Goal: Task Accomplishment & Management: Manage account settings

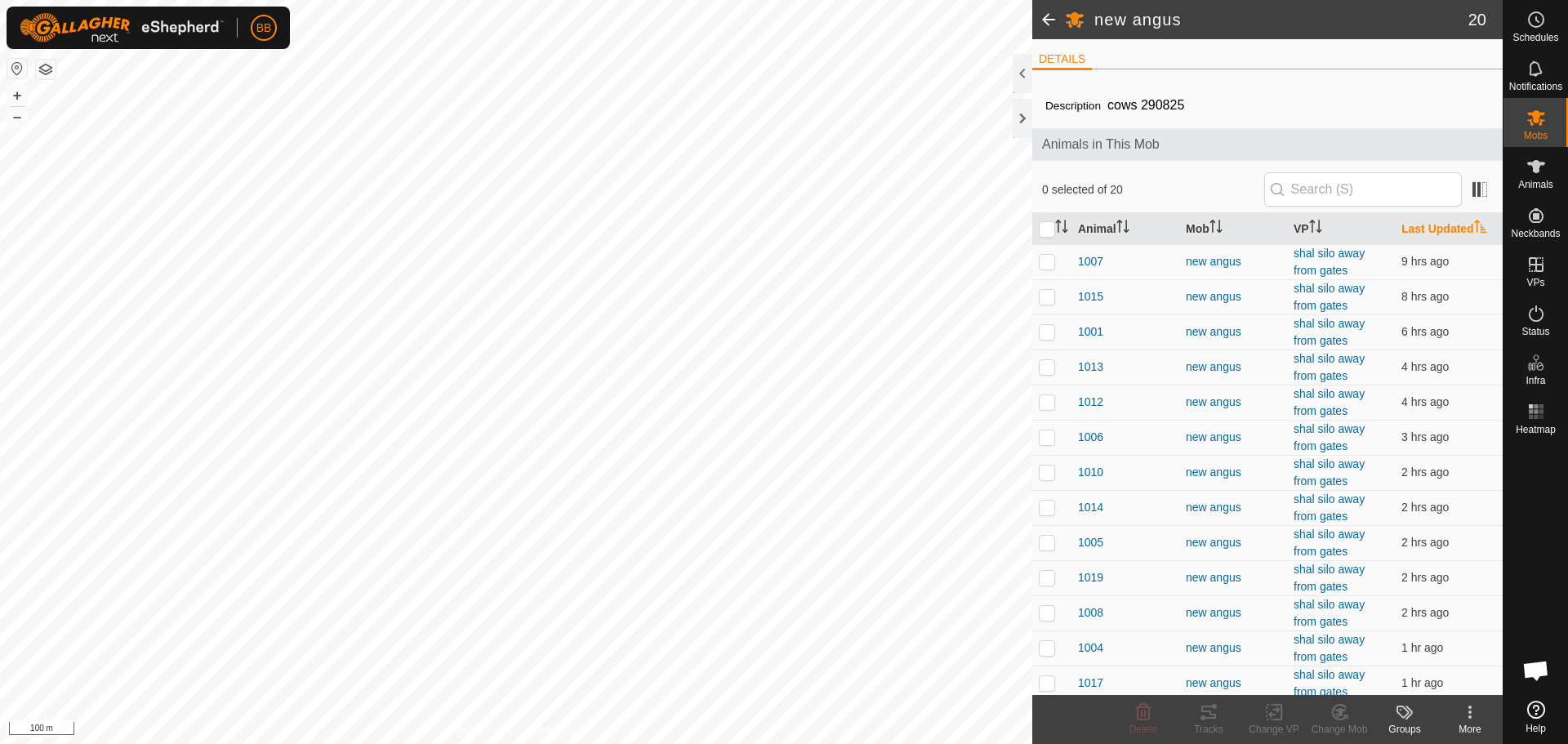
scroll to position [1808, 0]
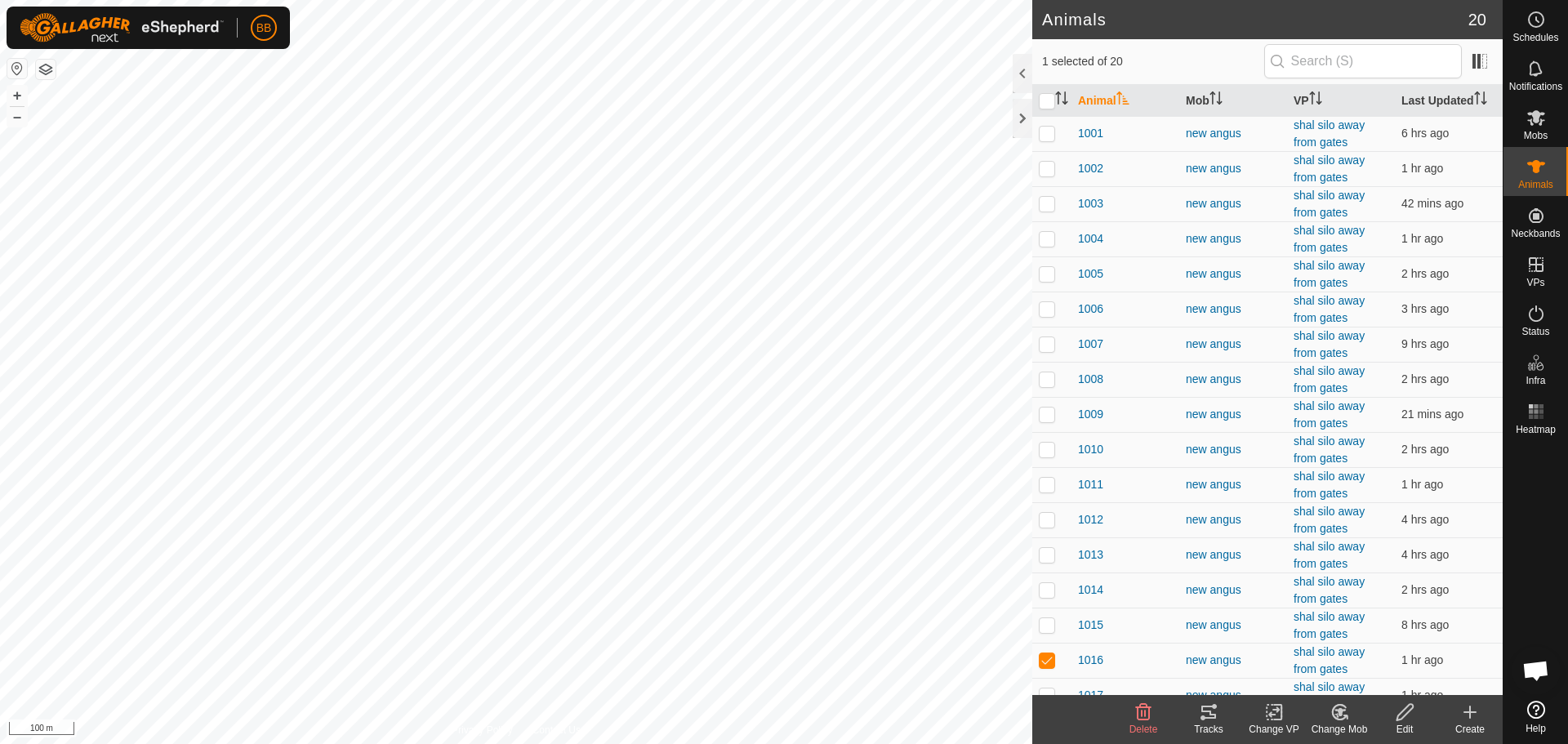
click at [1198, 721] on tracks-svg-icon at bounding box center [1209, 712] width 66 height 20
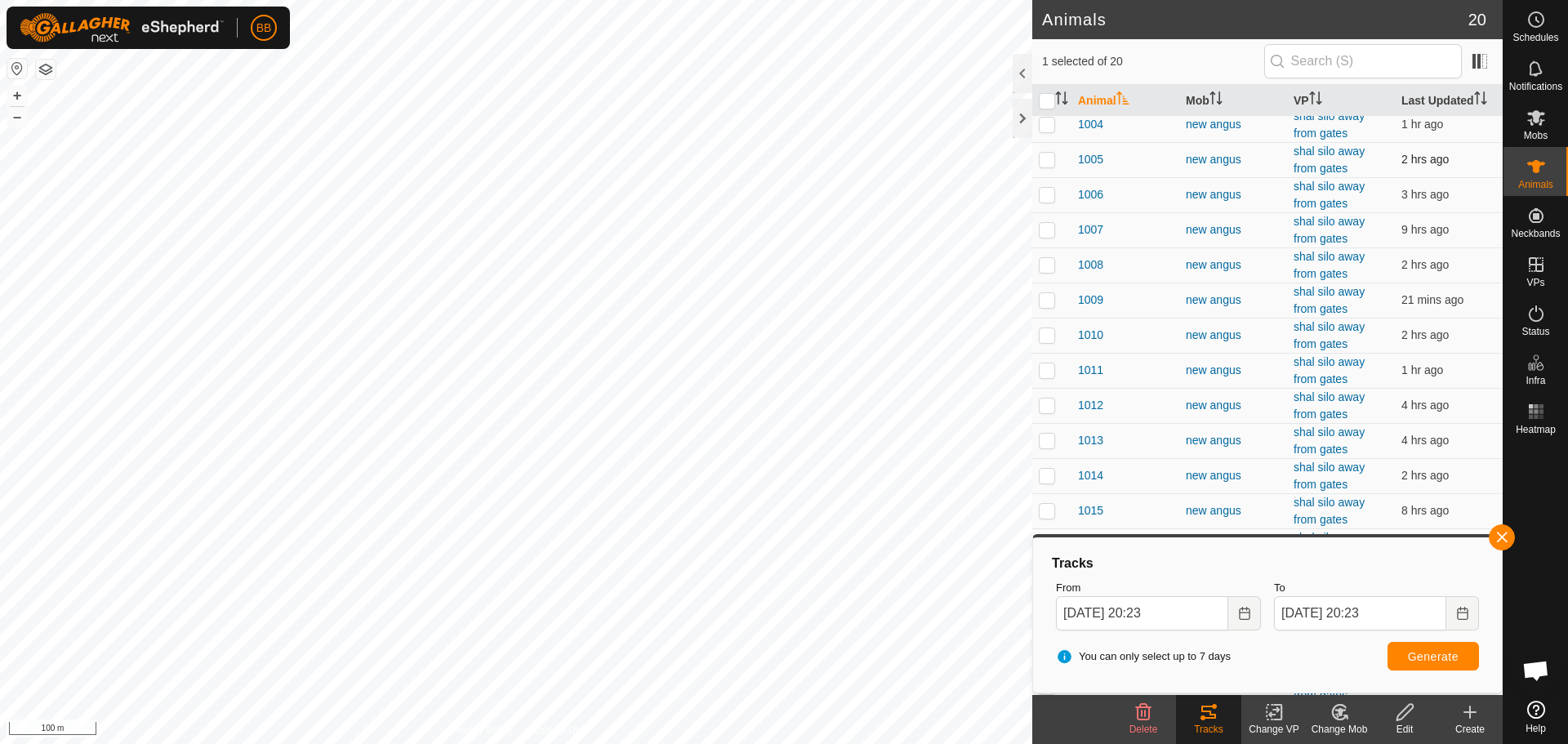
scroll to position [125, 0]
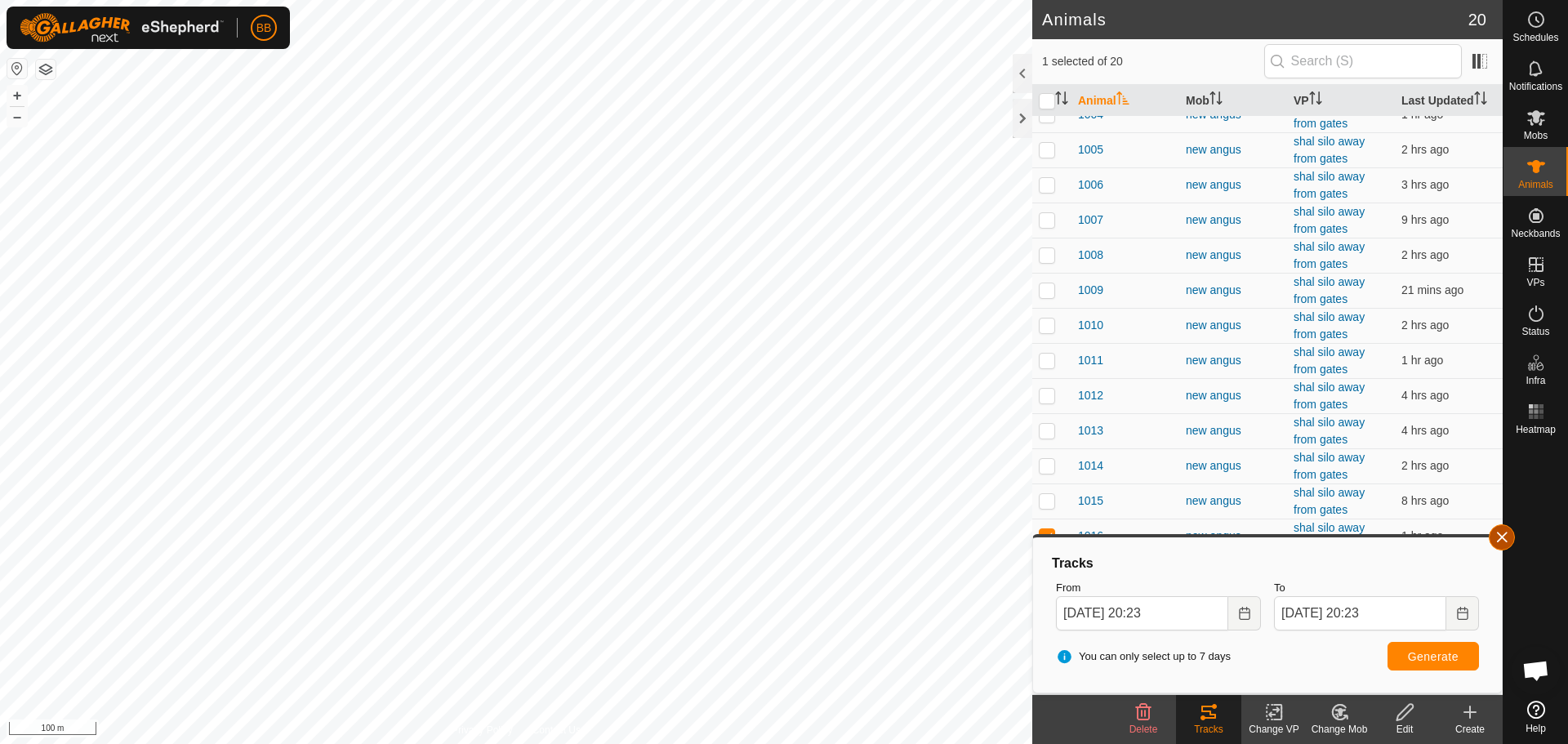
click at [1495, 537] on button "button" at bounding box center [1502, 538] width 26 height 26
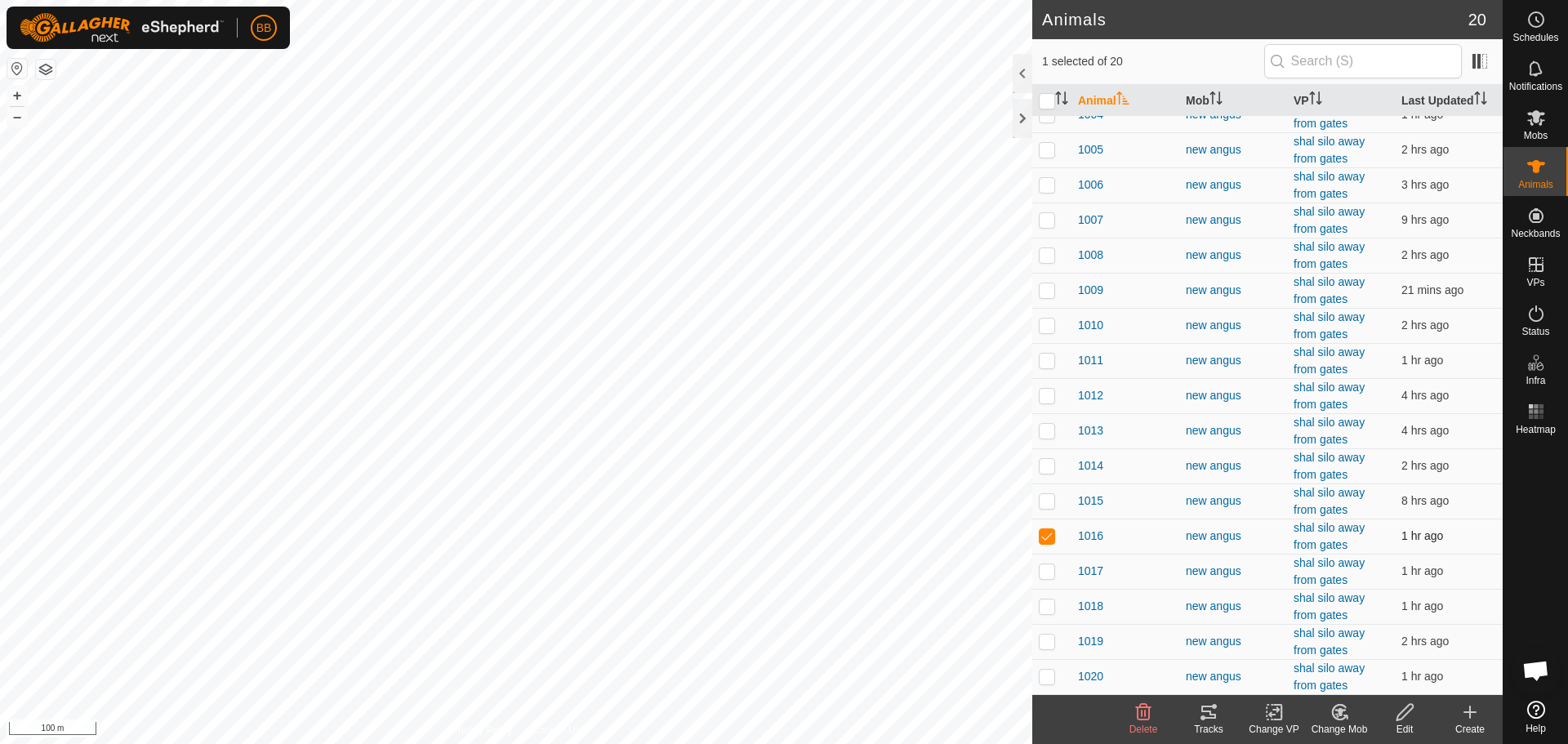
click at [1050, 533] on p-checkbox at bounding box center [1046, 536] width 16 height 13
checkbox input "false"
click at [1409, 93] on th "Last Updated" at bounding box center [1448, 101] width 108 height 32
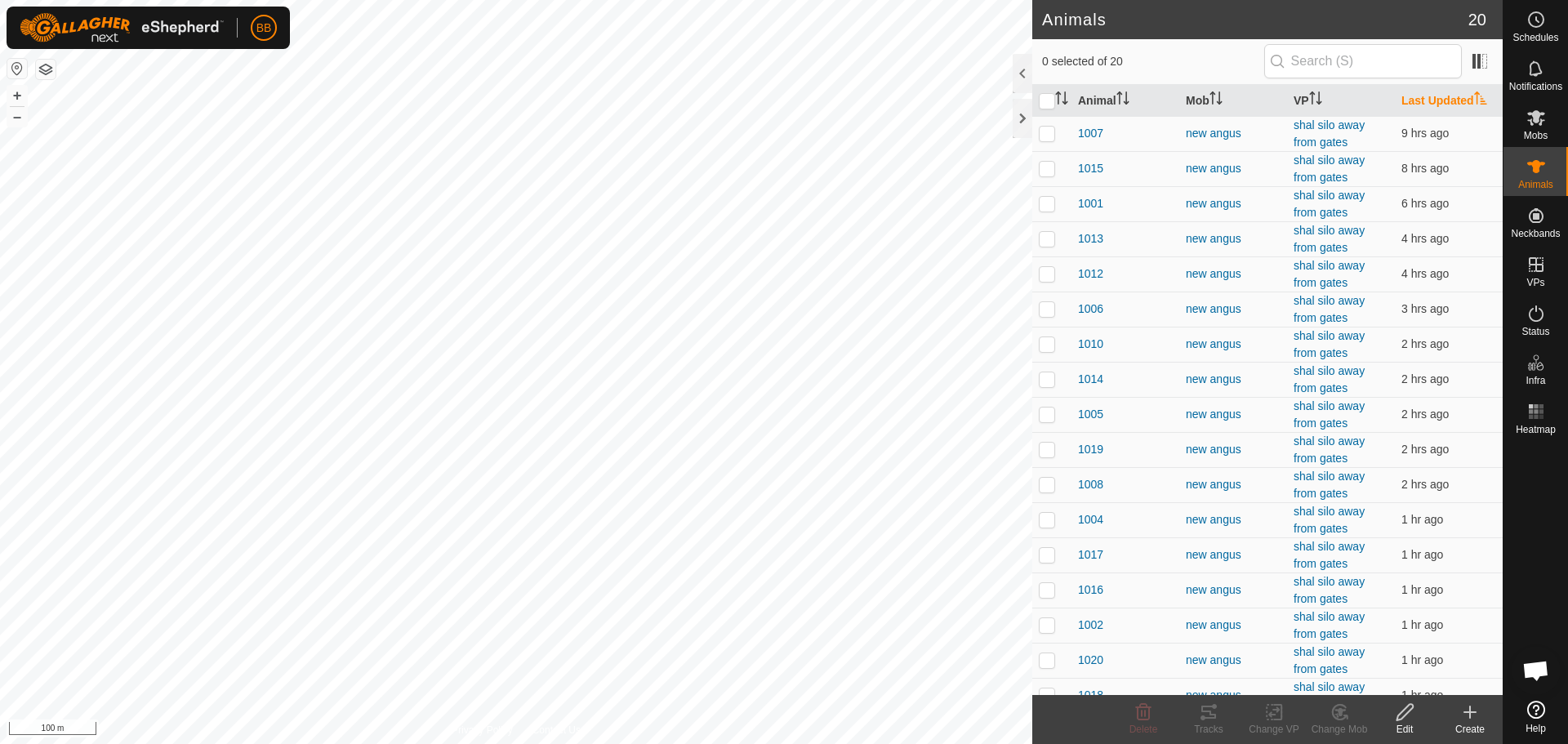
click at [1409, 93] on th "Last Updated" at bounding box center [1448, 101] width 108 height 32
click at [1421, 94] on th "Last Updated" at bounding box center [1448, 101] width 108 height 32
